Goal: Contribute content

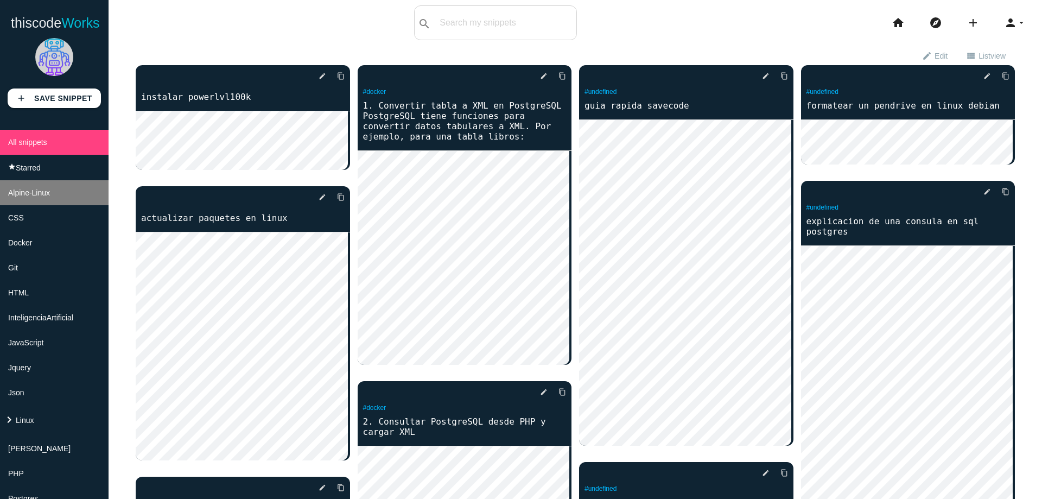
click at [50, 189] on span "Alpine-Linux" at bounding box center [29, 192] width 42 height 9
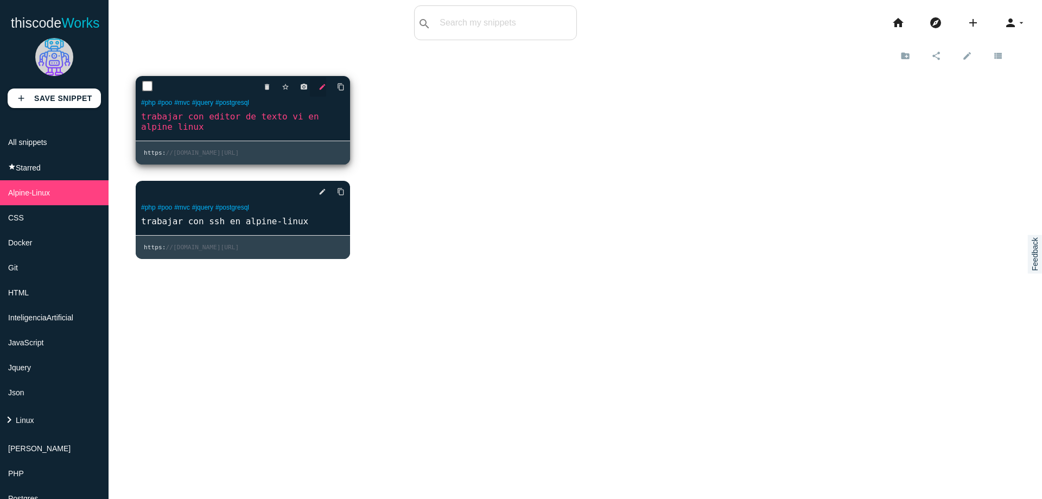
click at [319, 89] on icon "edit" at bounding box center [323, 87] width 8 height 20
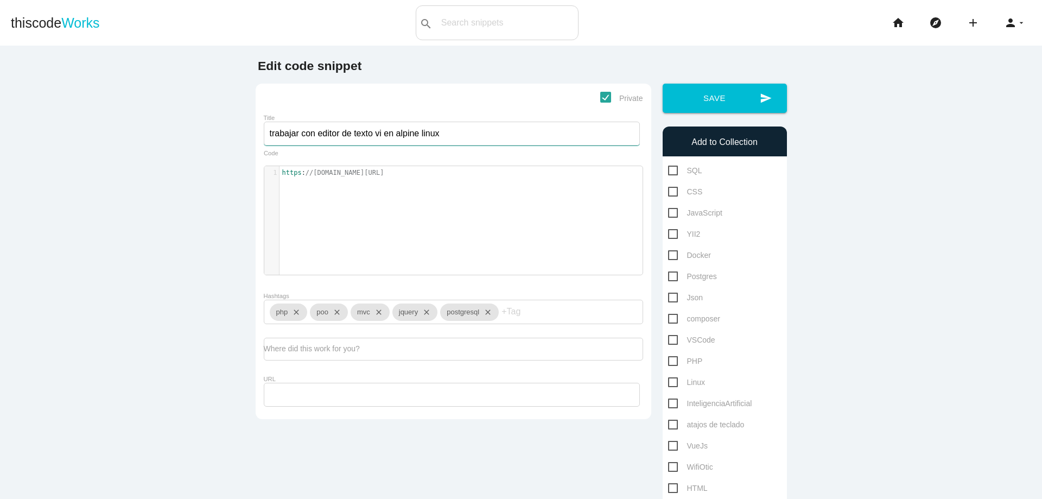
drag, startPoint x: 264, startPoint y: 135, endPoint x: 443, endPoint y: 132, distance: 178.6
click at [443, 132] on input "trabajar con editor de texto vi en alpine linux" at bounding box center [452, 134] width 376 height 24
type textarea "[URL][DOMAIN_NAME]"
drag, startPoint x: 277, startPoint y: 174, endPoint x: 514, endPoint y: 174, distance: 236.6
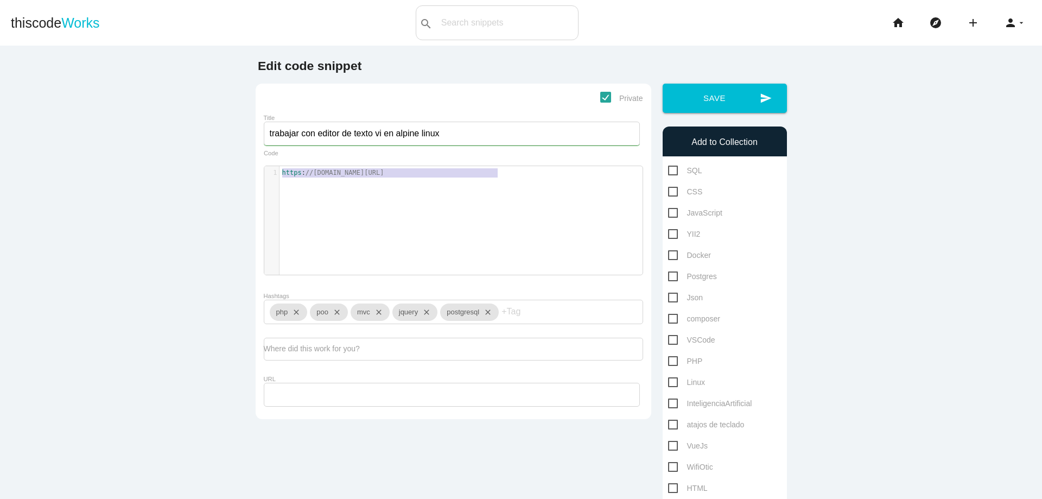
click at [514, 174] on pre "https : //[DOMAIN_NAME][URL]" at bounding box center [465, 172] width 371 height 9
click at [586, 211] on div "x 1 https : //[DOMAIN_NAME][URL]" at bounding box center [461, 228] width 395 height 125
type textarea "_Tutorial"
click at [586, 211] on div "x 1 https : //[DOMAIN_NAME][URL]" at bounding box center [461, 228] width 395 height 125
click at [594, 231] on div "x 1 https : //[DOMAIN_NAME][URL]" at bounding box center [461, 228] width 395 height 125
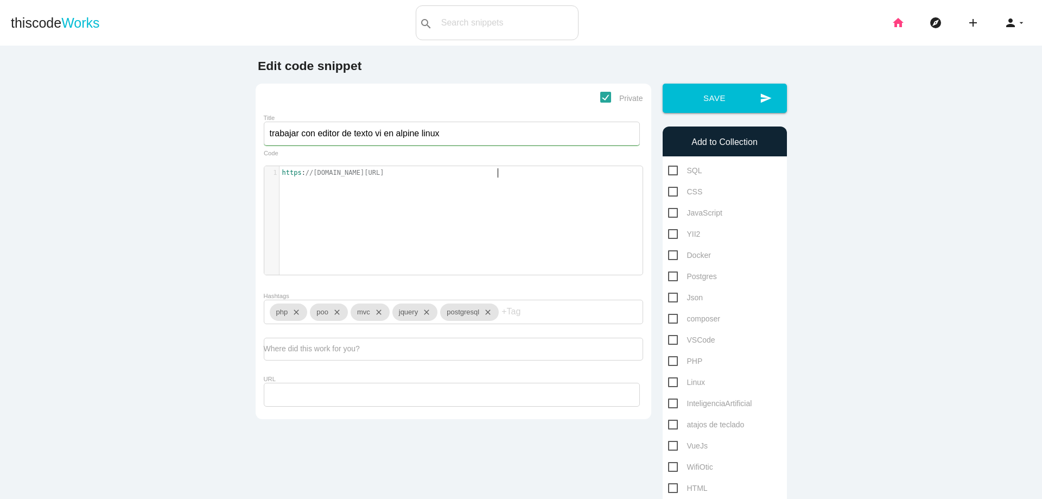
click at [894, 22] on icon "home" at bounding box center [898, 22] width 13 height 35
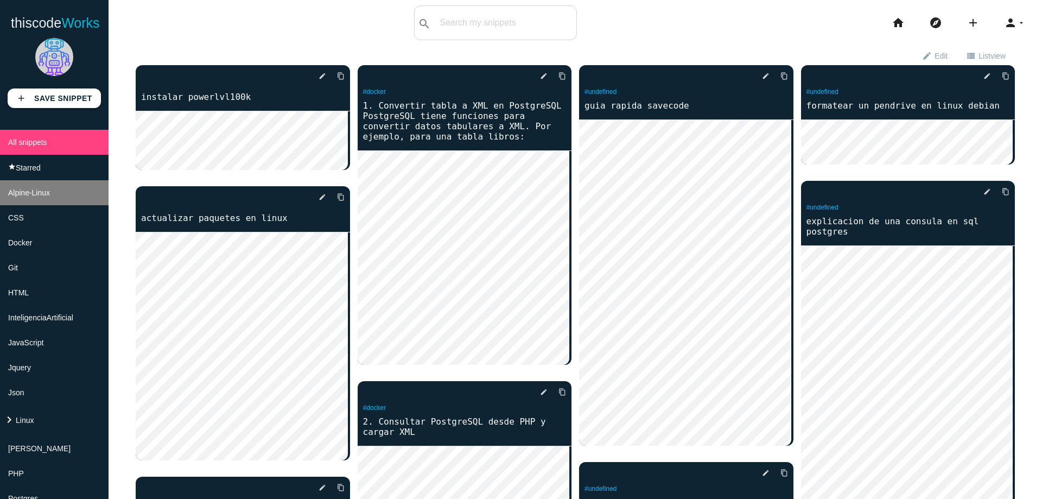
click at [58, 187] on li "Alpine-Linux" at bounding box center [54, 192] width 109 height 25
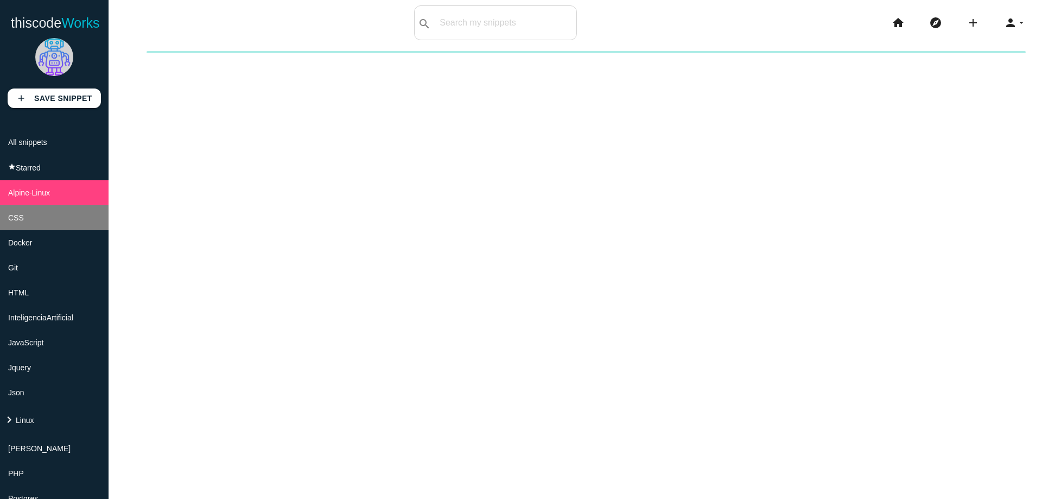
click at [42, 220] on li "CSS" at bounding box center [54, 217] width 109 height 25
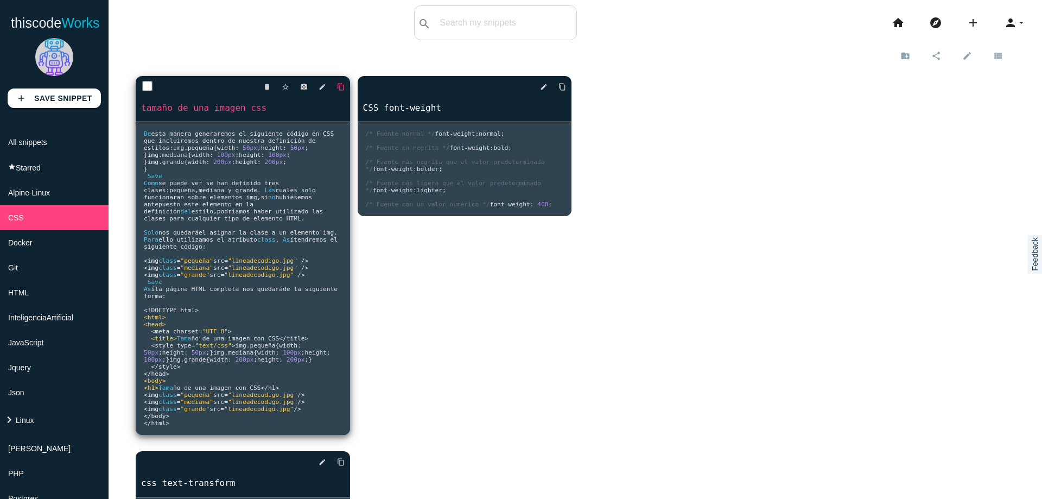
click at [340, 83] on icon "content_copy" at bounding box center [341, 87] width 8 height 20
